Goal: Task Accomplishment & Management: Manage account settings

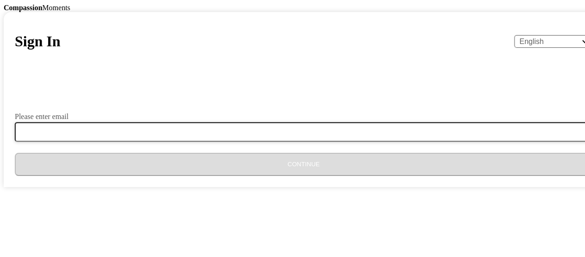
type input "[EMAIL_ADDRESS][DOMAIN_NAME]"
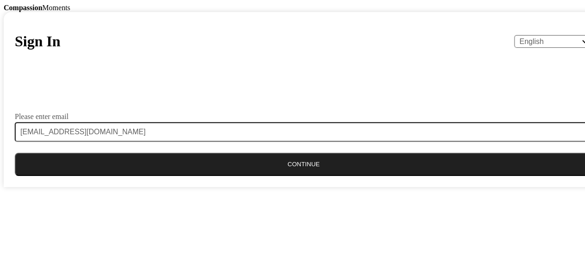
click at [291, 176] on button "Continue" at bounding box center [304, 164] width 578 height 23
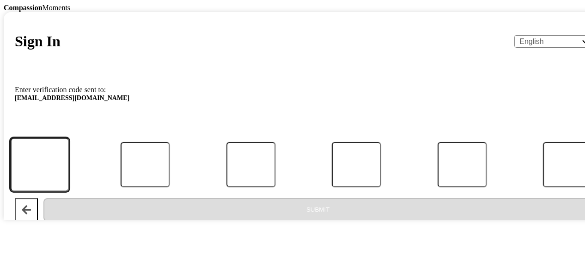
click at [69, 191] on input "Code" at bounding box center [39, 164] width 59 height 54
type input "1"
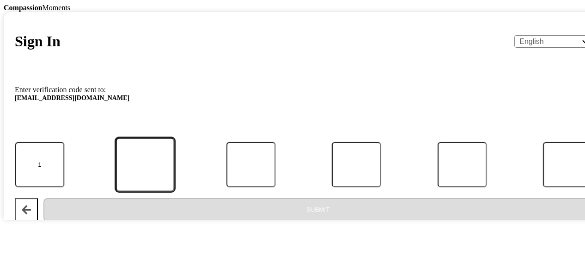
type input "7"
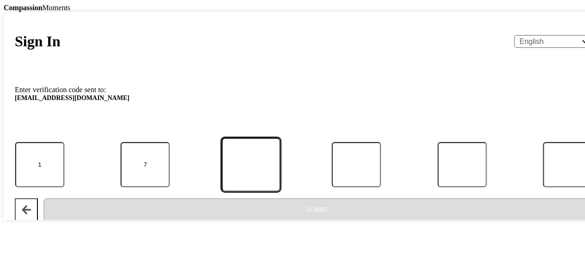
type input "6"
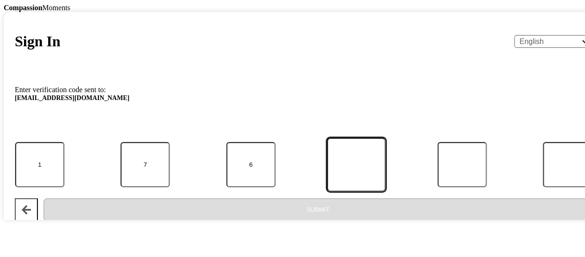
type input "1"
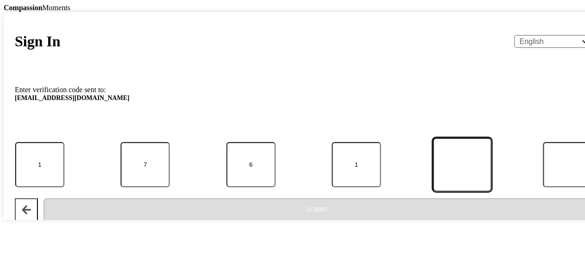
type input "4"
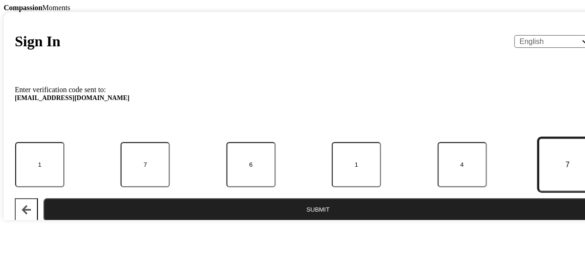
type input "7"
click at [294, 221] on button "Submit" at bounding box center [317, 209] width 549 height 23
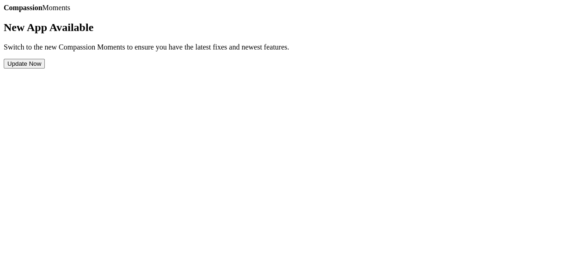
click at [45, 68] on button "Update Now" at bounding box center [24, 64] width 41 height 10
